Goal: Download file/media

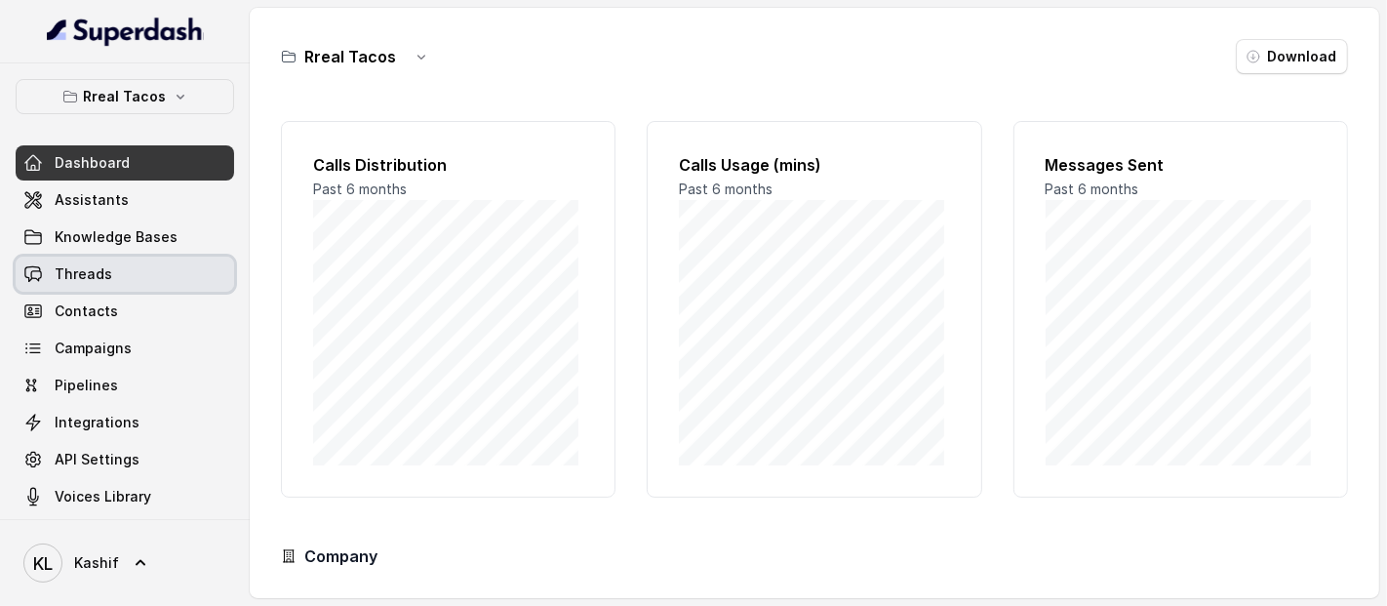
click at [149, 274] on link "Threads" at bounding box center [125, 274] width 219 height 35
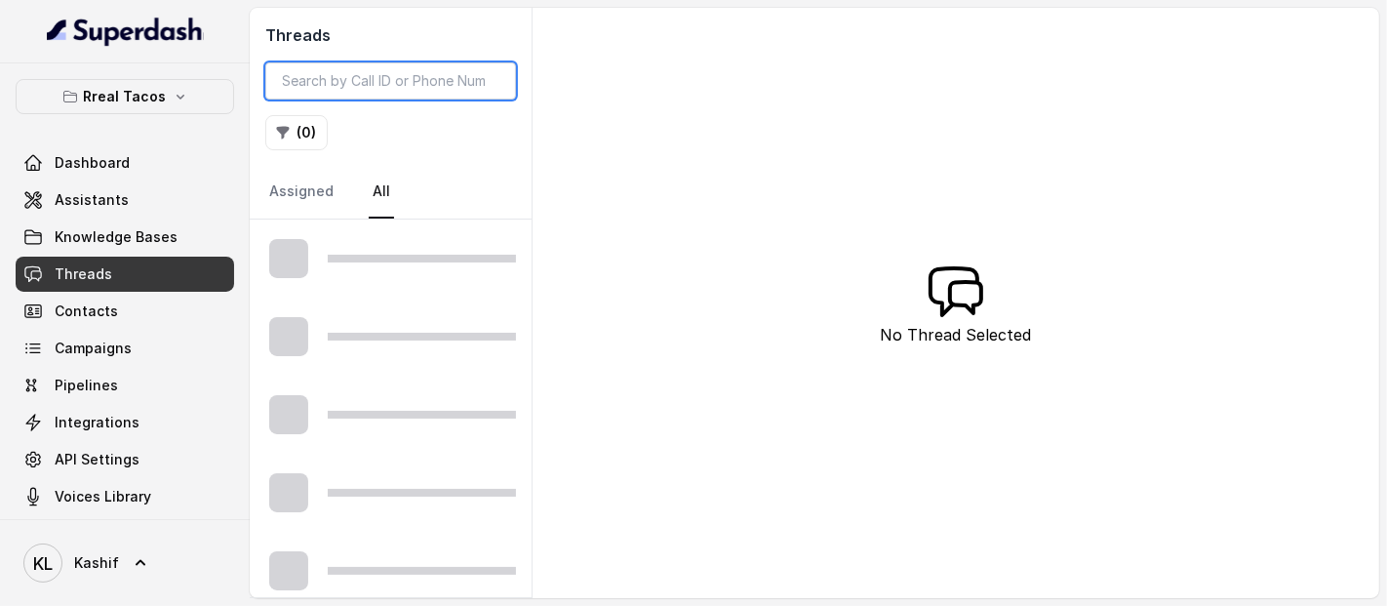
click at [404, 96] on input "search" at bounding box center [390, 80] width 251 height 37
paste input "CAa88bb84149d512702e0502a2a2455683"
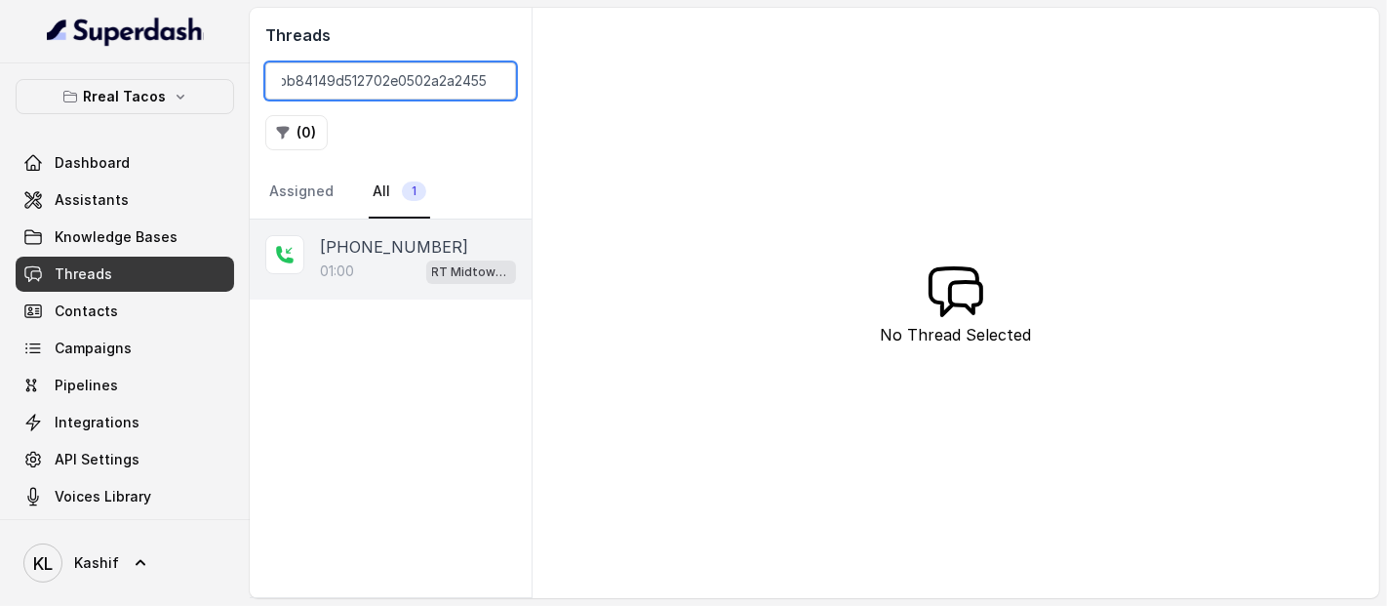
type input "CAa88bb84149d512702e0502a2a2455683"
click at [409, 270] on div "01:00 RT Midtown / EN" at bounding box center [418, 271] width 196 height 25
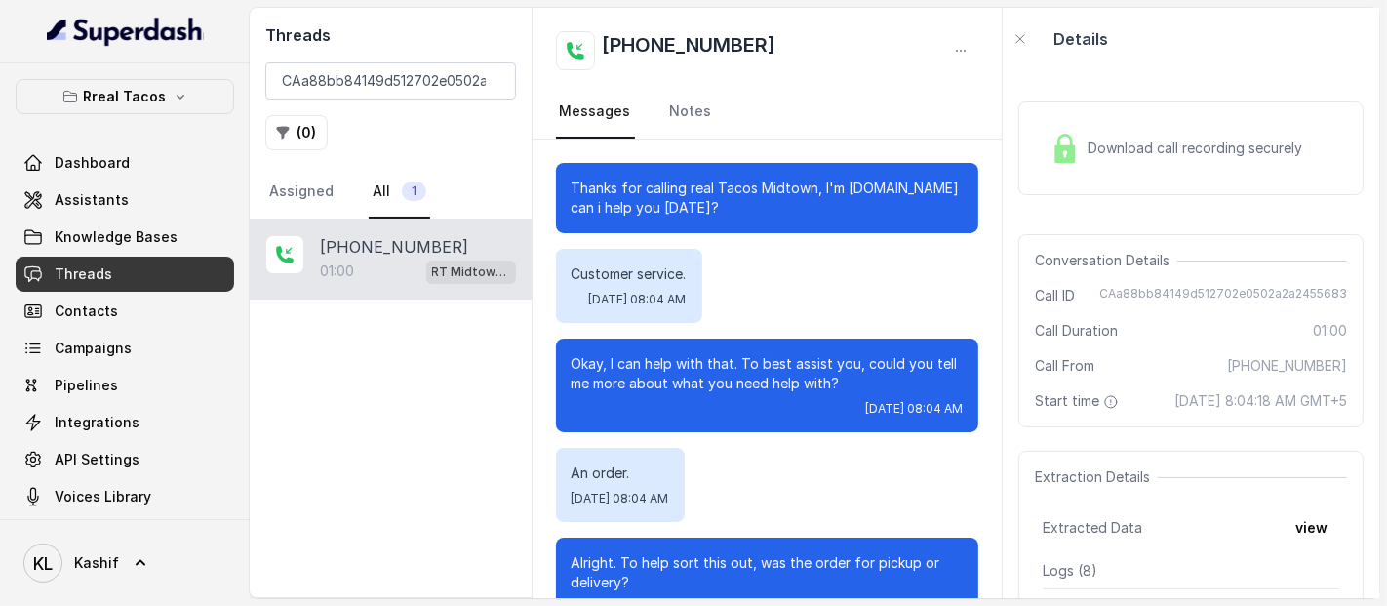
scroll to position [831, 0]
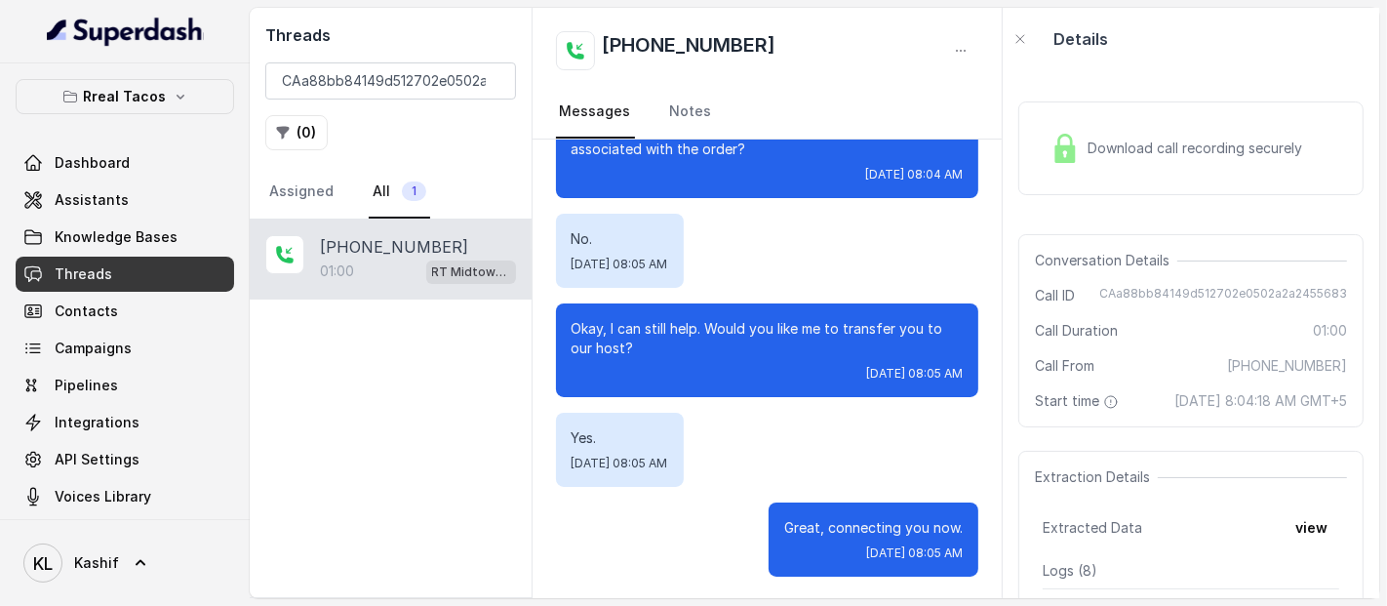
click at [1123, 129] on div "Download call recording securely" at bounding box center [1176, 148] width 267 height 45
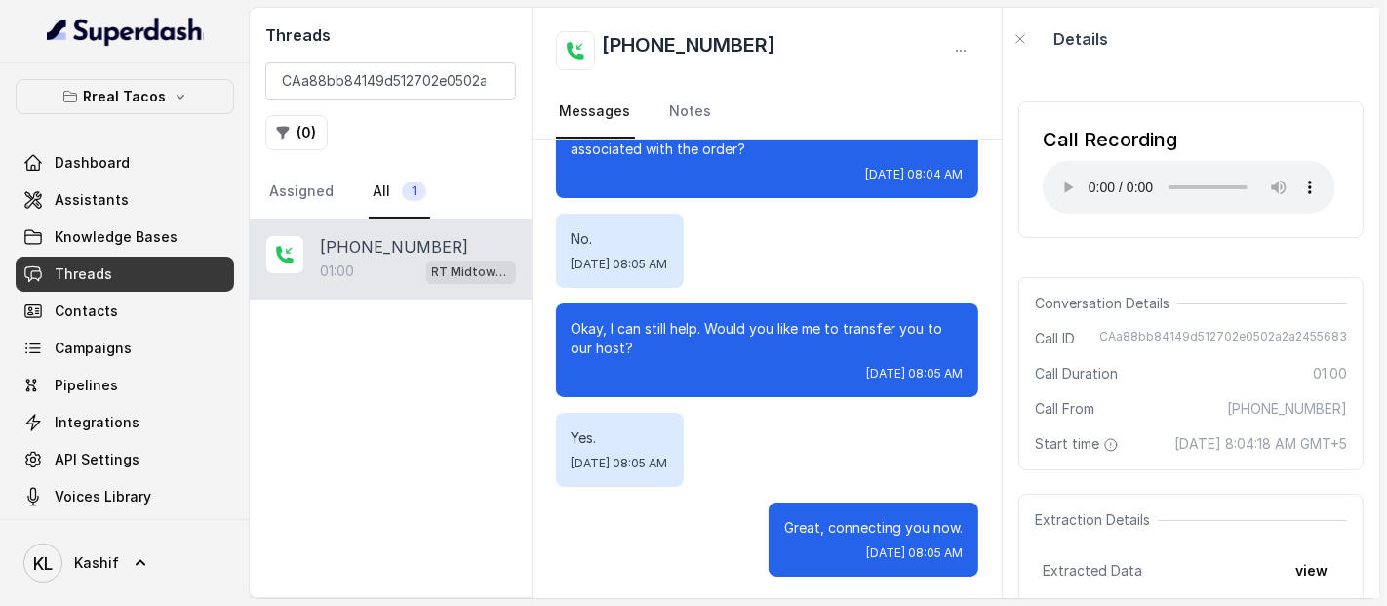
click at [1251, 121] on div "Call Recording Your browser does not support the audio element." at bounding box center [1190, 169] width 345 height 137
click at [397, 73] on input "CAa88bb84149d512702e0502a2a2455683" at bounding box center [390, 80] width 251 height 37
paste input "539ee5429266d146133012de765a7cbb"
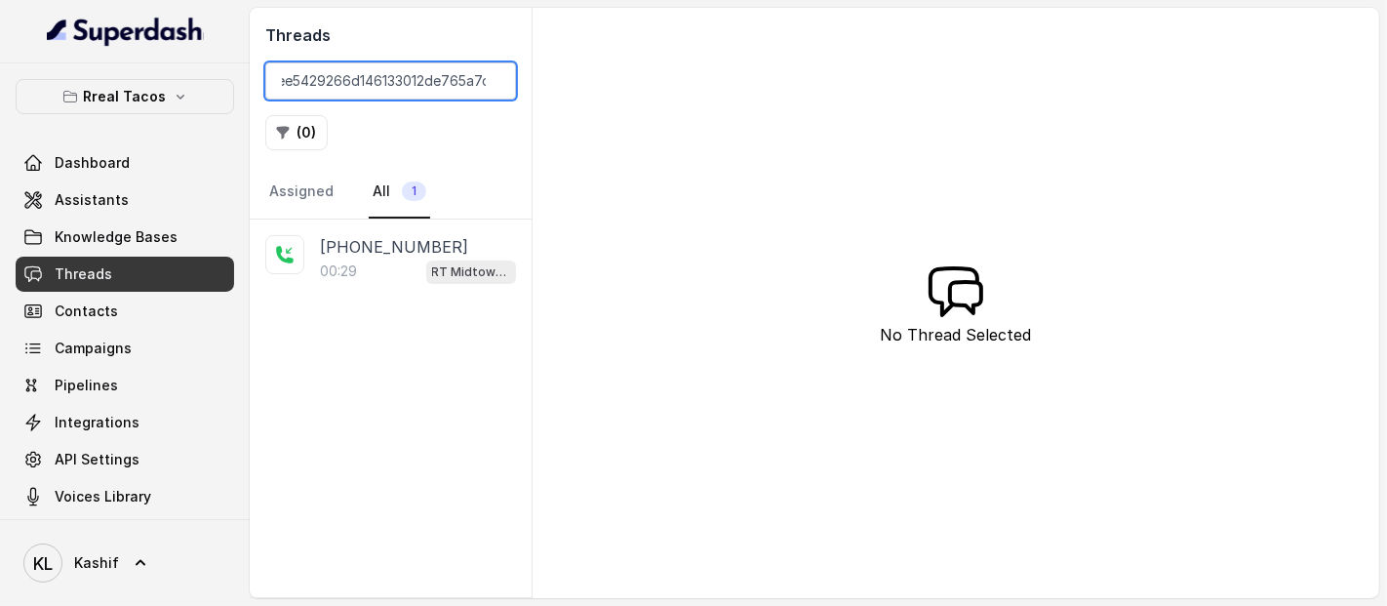
type input "CA539ee5429266d146133012de765a7cbb"
click at [442, 283] on div "[PHONE_NUMBER]:29 RT Midtown / EN" at bounding box center [391, 259] width 282 height 80
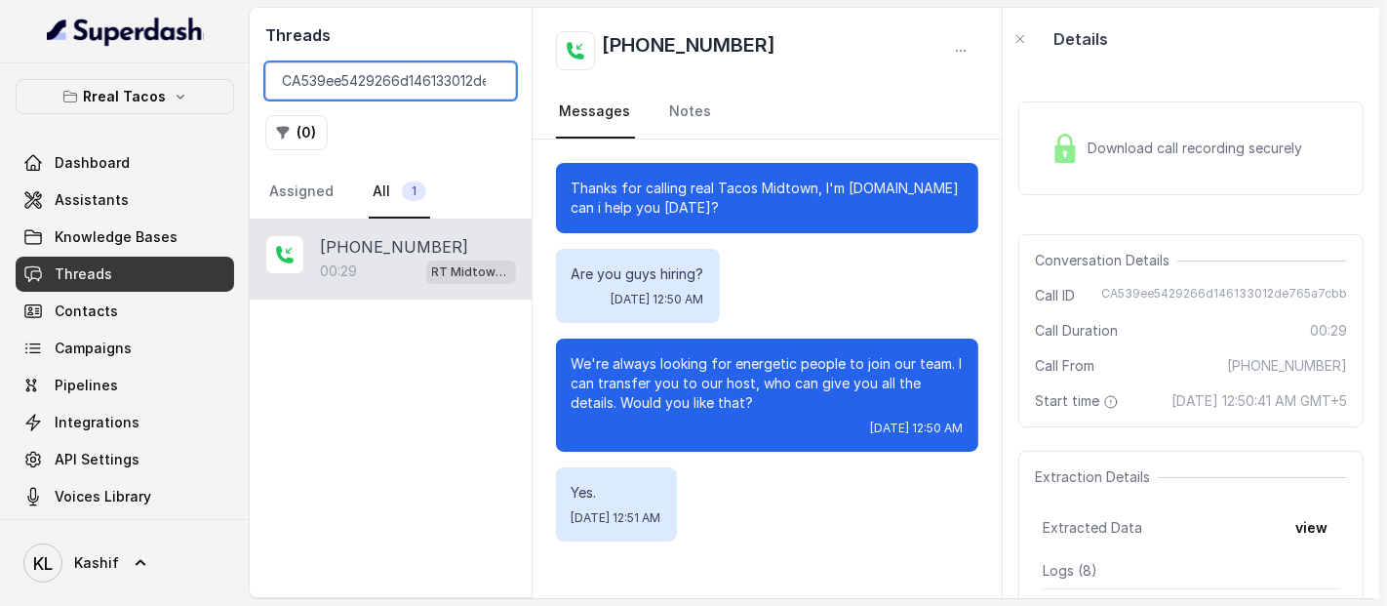
click at [444, 94] on input "CA539ee5429266d146133012de765a7cbb" at bounding box center [390, 80] width 251 height 37
paste input "CA9ba3f1f771a088df5b37b798f961ef5a"
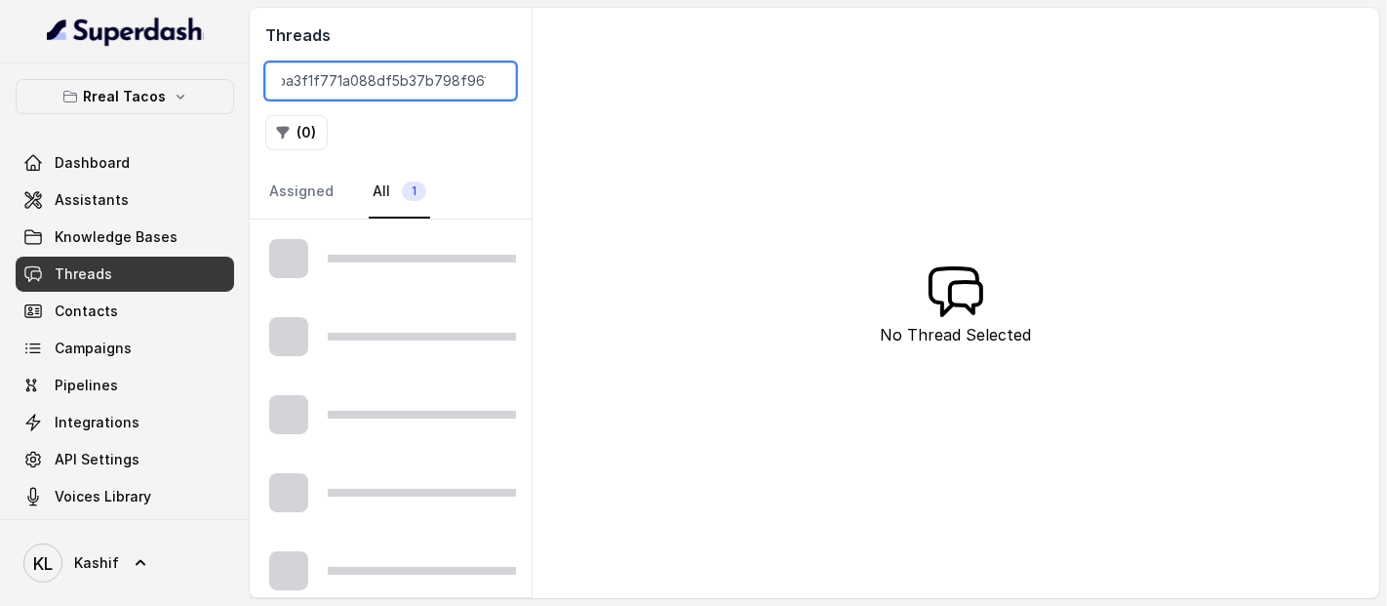
type input "CA9ba3f1f771a088df5b37b798f961ef5a"
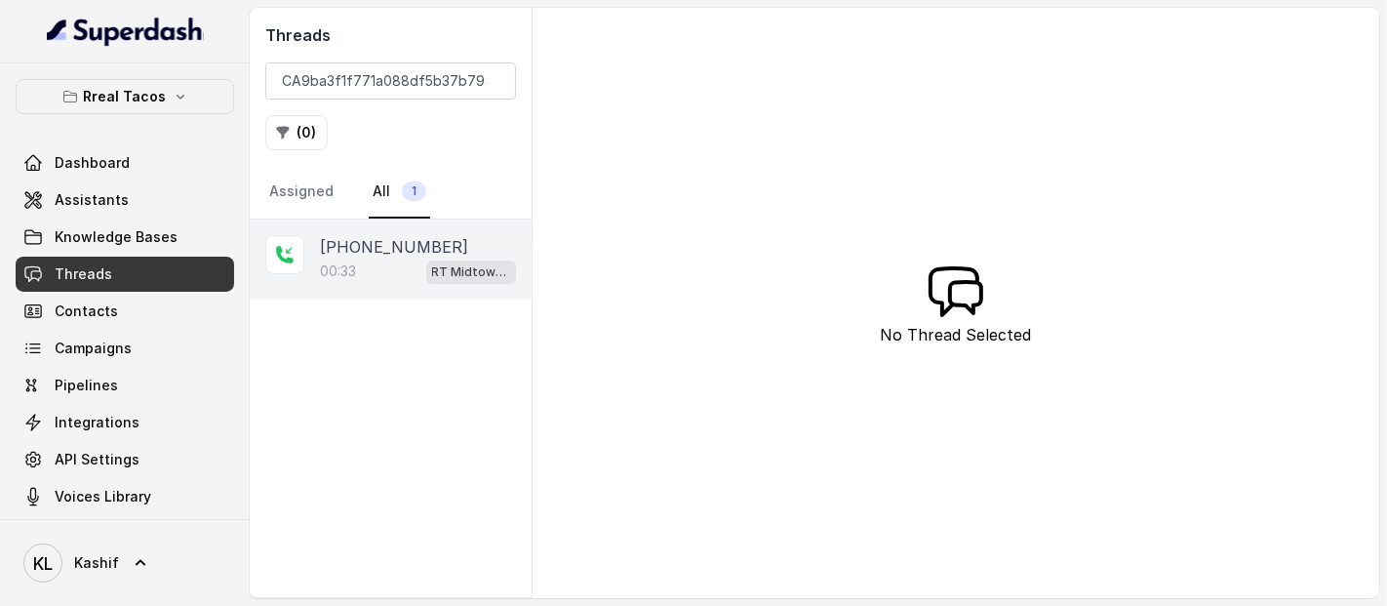
click at [445, 250] on div "[PHONE_NUMBER]" at bounding box center [418, 246] width 196 height 23
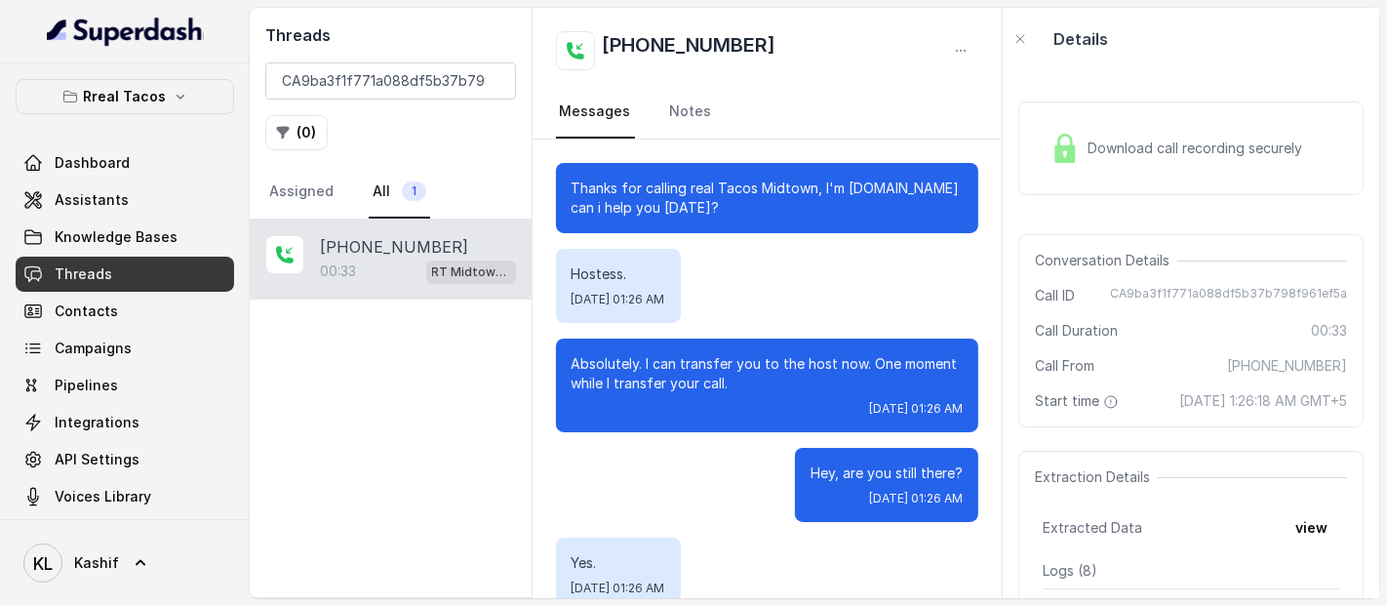
scroll to position [144, 0]
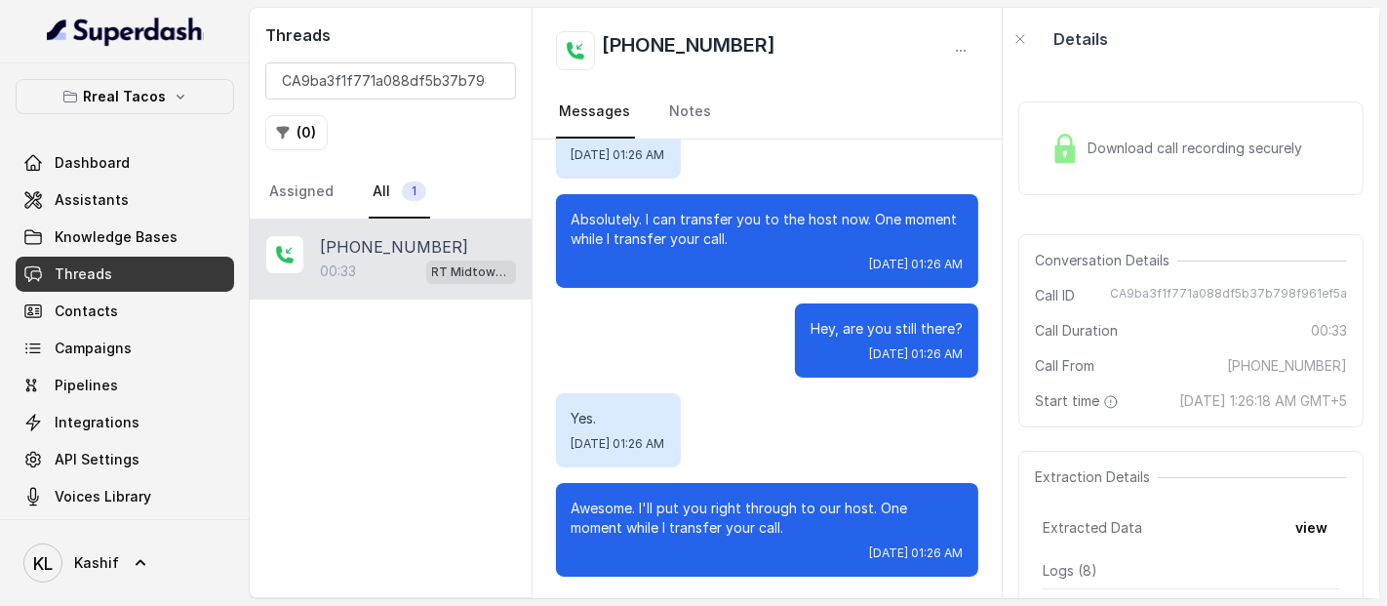
click at [1174, 186] on div "Download call recording securely" at bounding box center [1190, 148] width 345 height 94
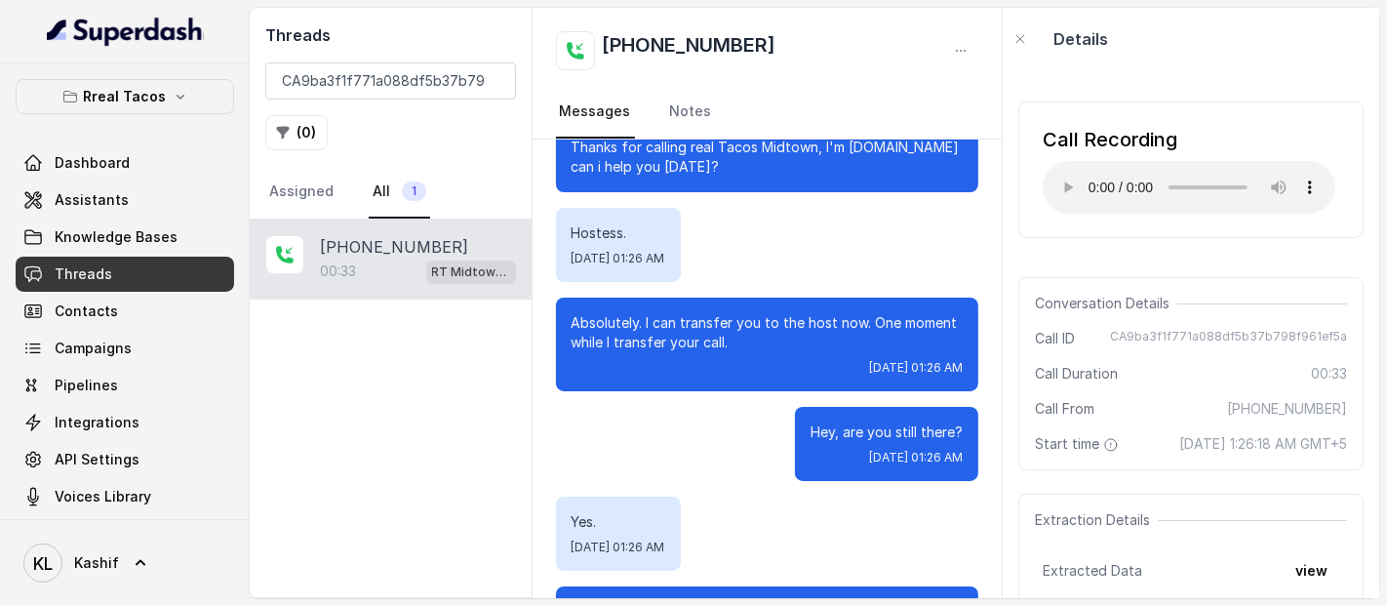
scroll to position [0, 0]
